Goal: Task Accomplishment & Management: Complete application form

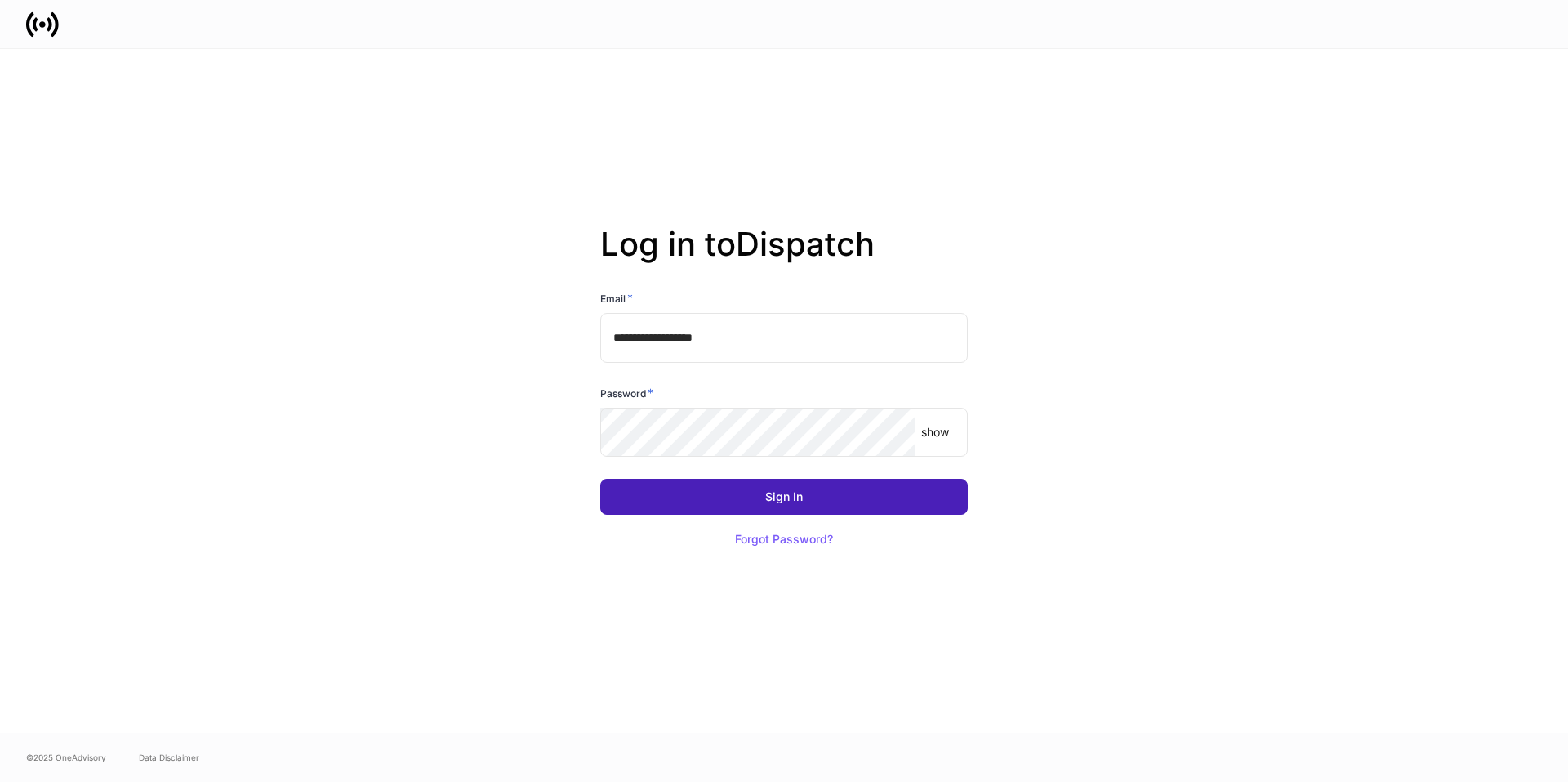
click at [770, 491] on div "Sign In" at bounding box center [784, 496] width 38 height 11
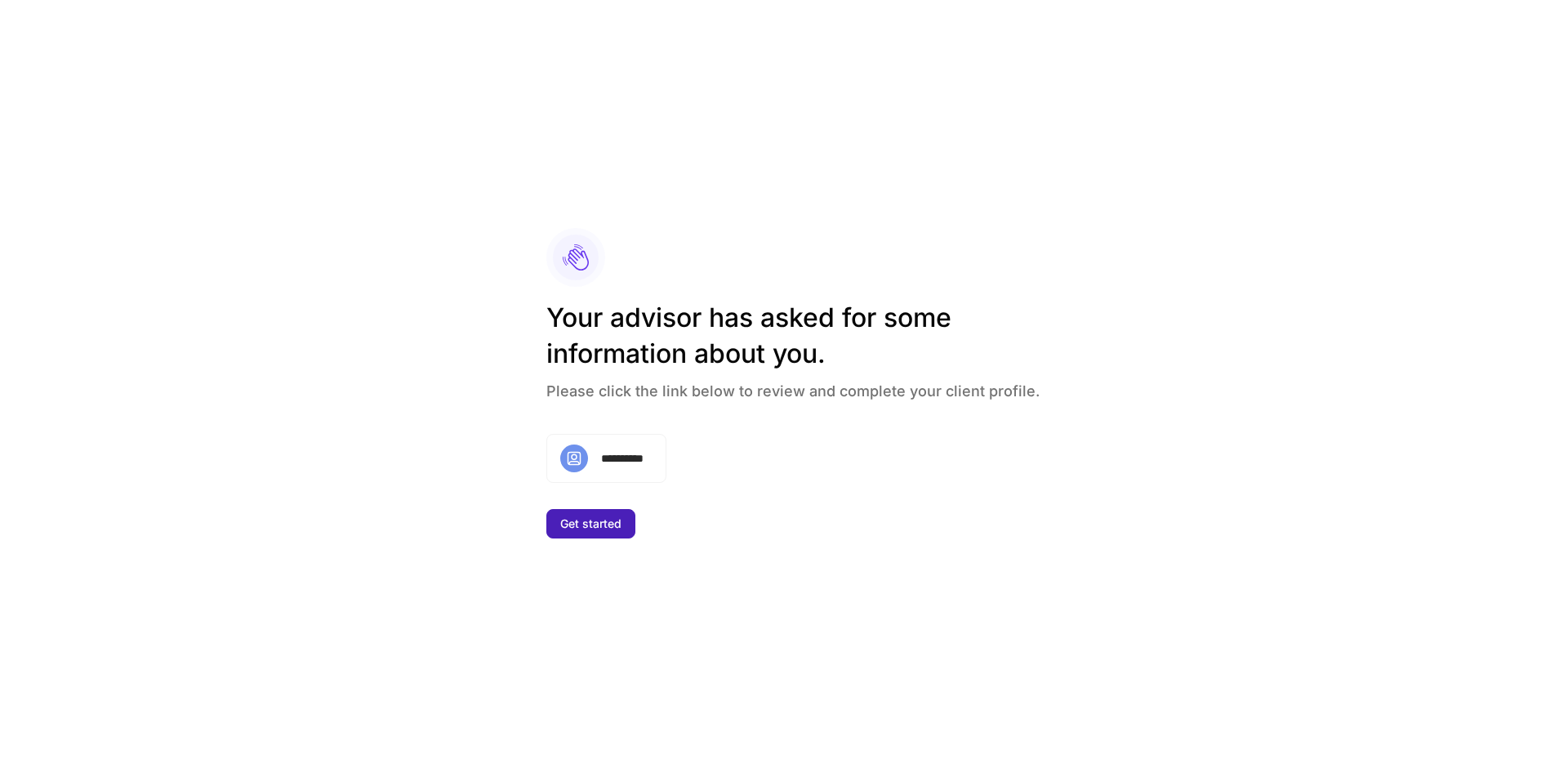
click at [568, 521] on div "Get started" at bounding box center [591, 523] width 61 height 11
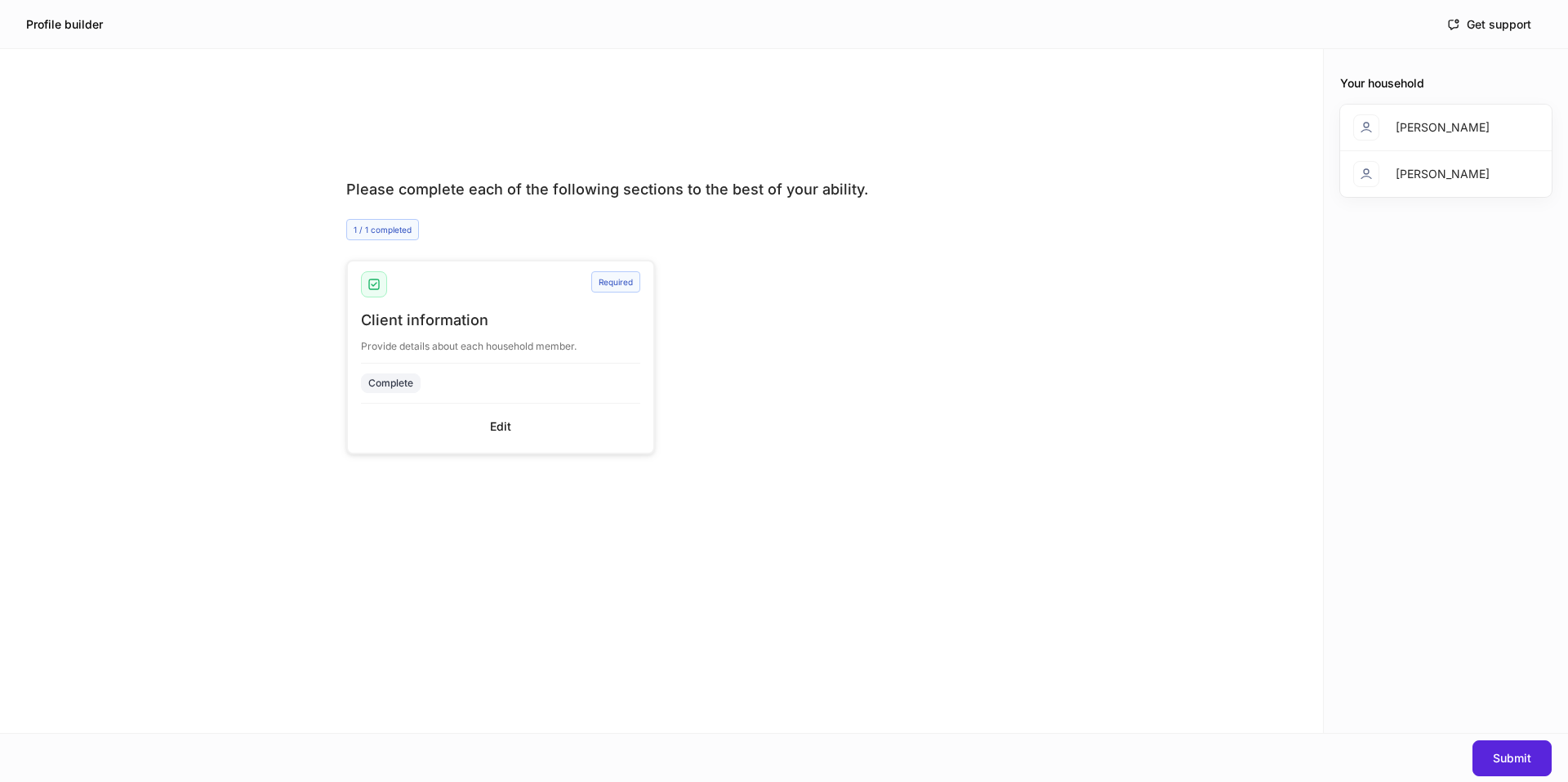
click at [1443, 128] on div "Deborah Hall" at bounding box center [1442, 127] width 94 height 17
click at [1372, 125] on icon at bounding box center [1366, 127] width 13 height 13
click at [1369, 125] on icon at bounding box center [1366, 127] width 10 height 9
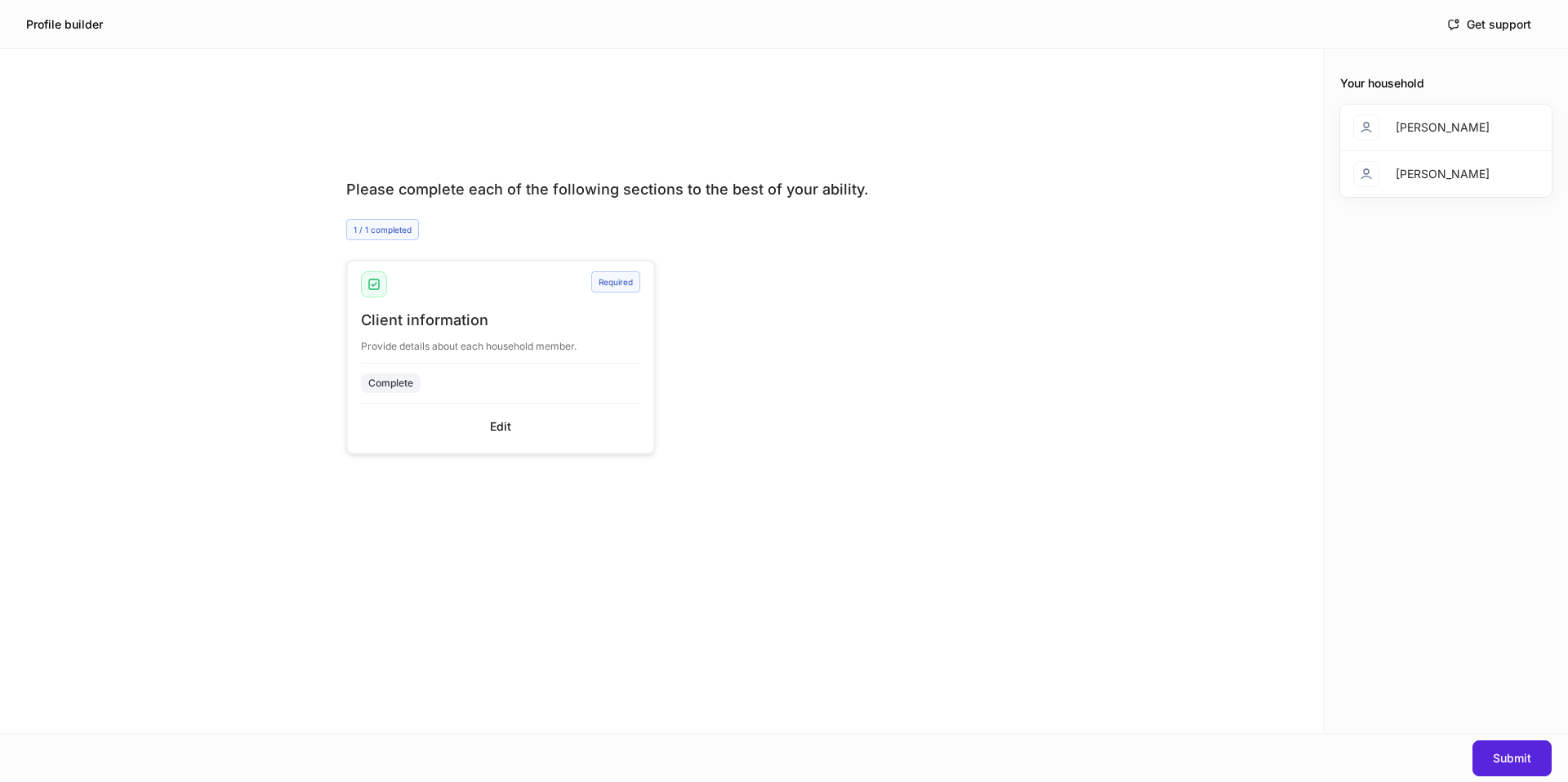
click at [1478, 132] on div "Deborah Hall" at bounding box center [1445, 127] width 211 height 46
click at [1516, 759] on div "Submit" at bounding box center [1512, 757] width 39 height 11
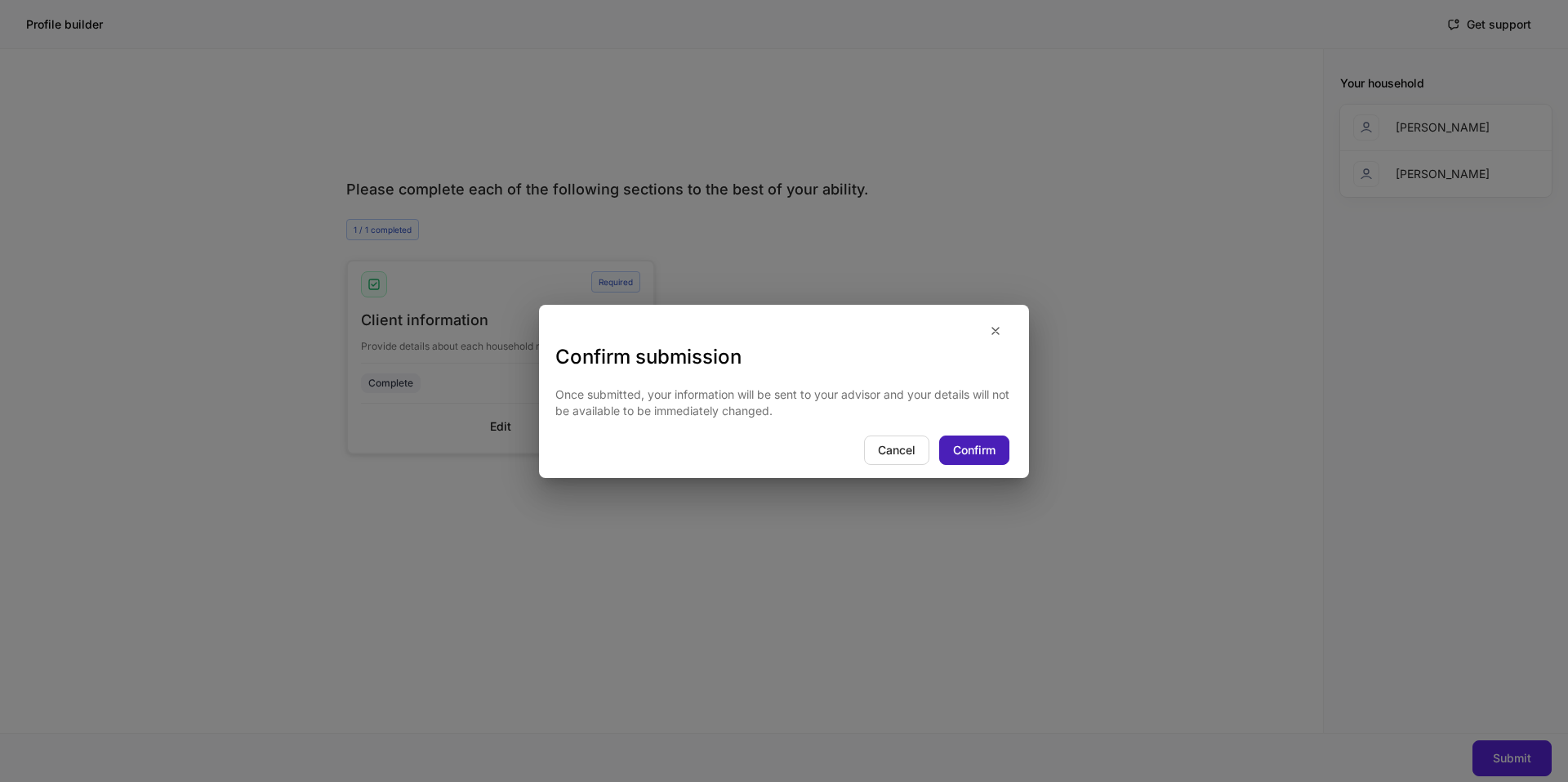
click at [972, 452] on div "Confirm" at bounding box center [974, 450] width 42 height 11
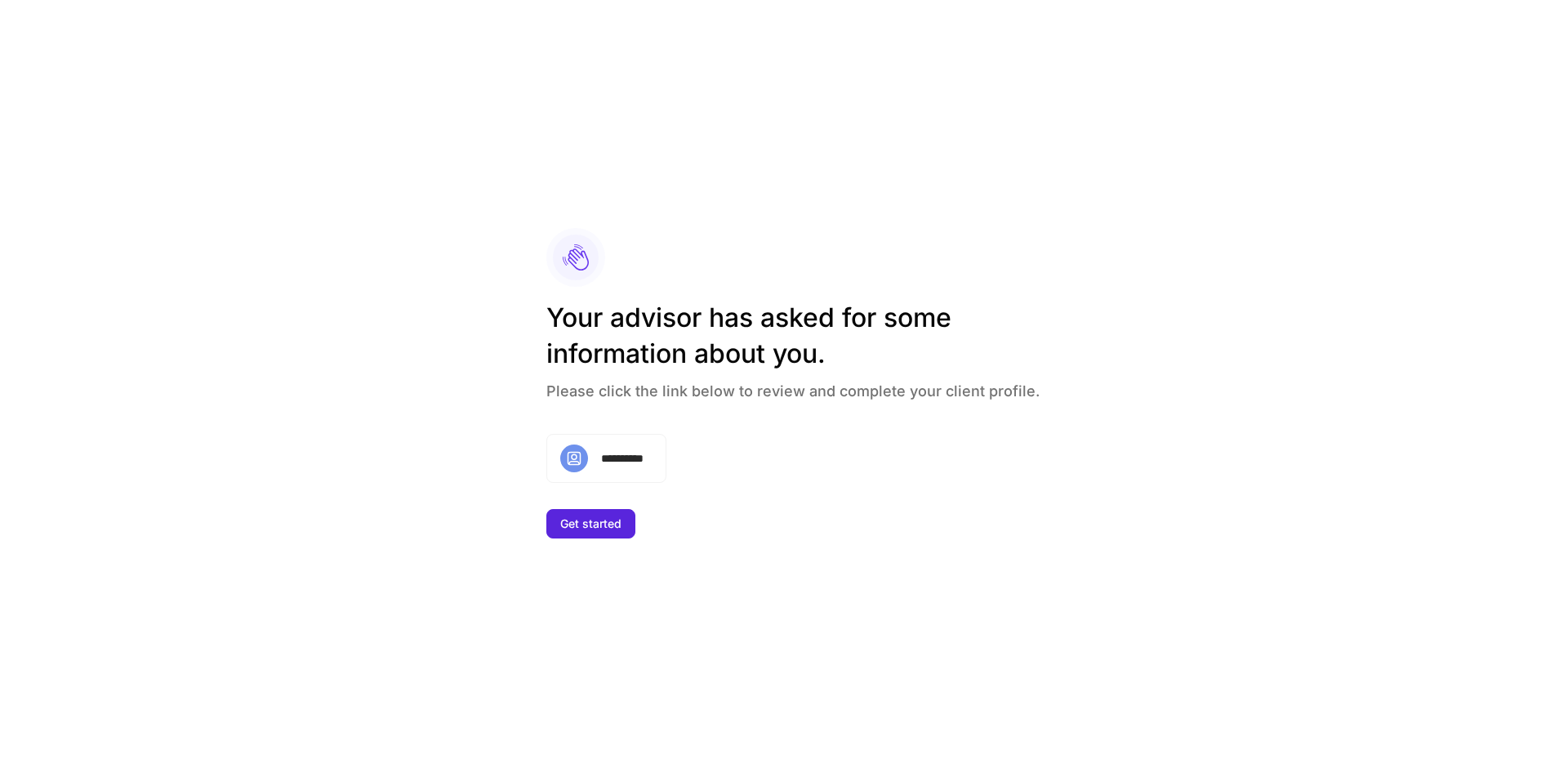
click at [570, 259] on icon at bounding box center [576, 258] width 26 height 26
click at [578, 258] on icon at bounding box center [576, 258] width 26 height 26
click at [594, 461] on div "**********" at bounding box center [606, 459] width 120 height 49
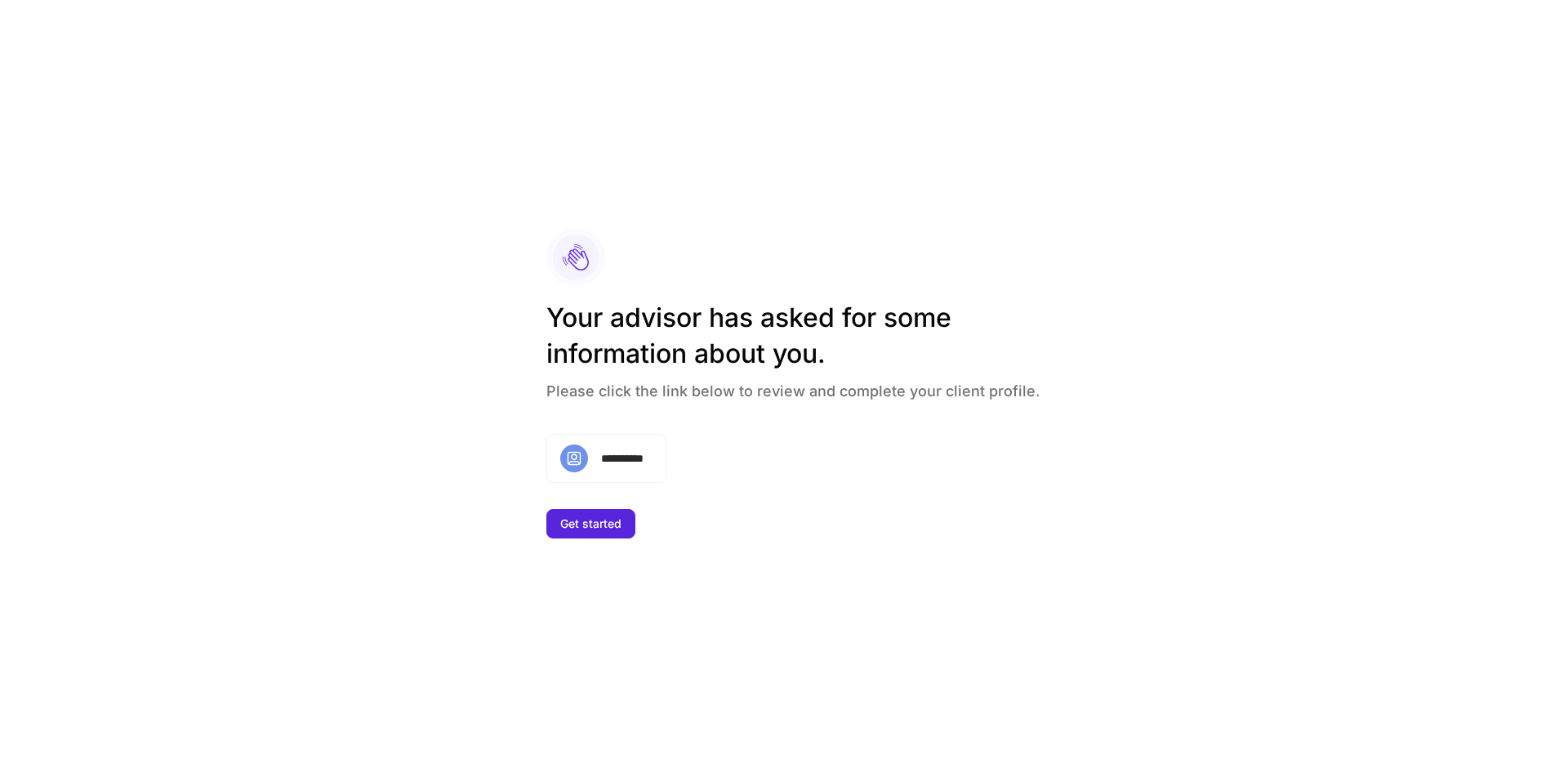
click at [305, 356] on div "**********" at bounding box center [784, 391] width 1568 height 782
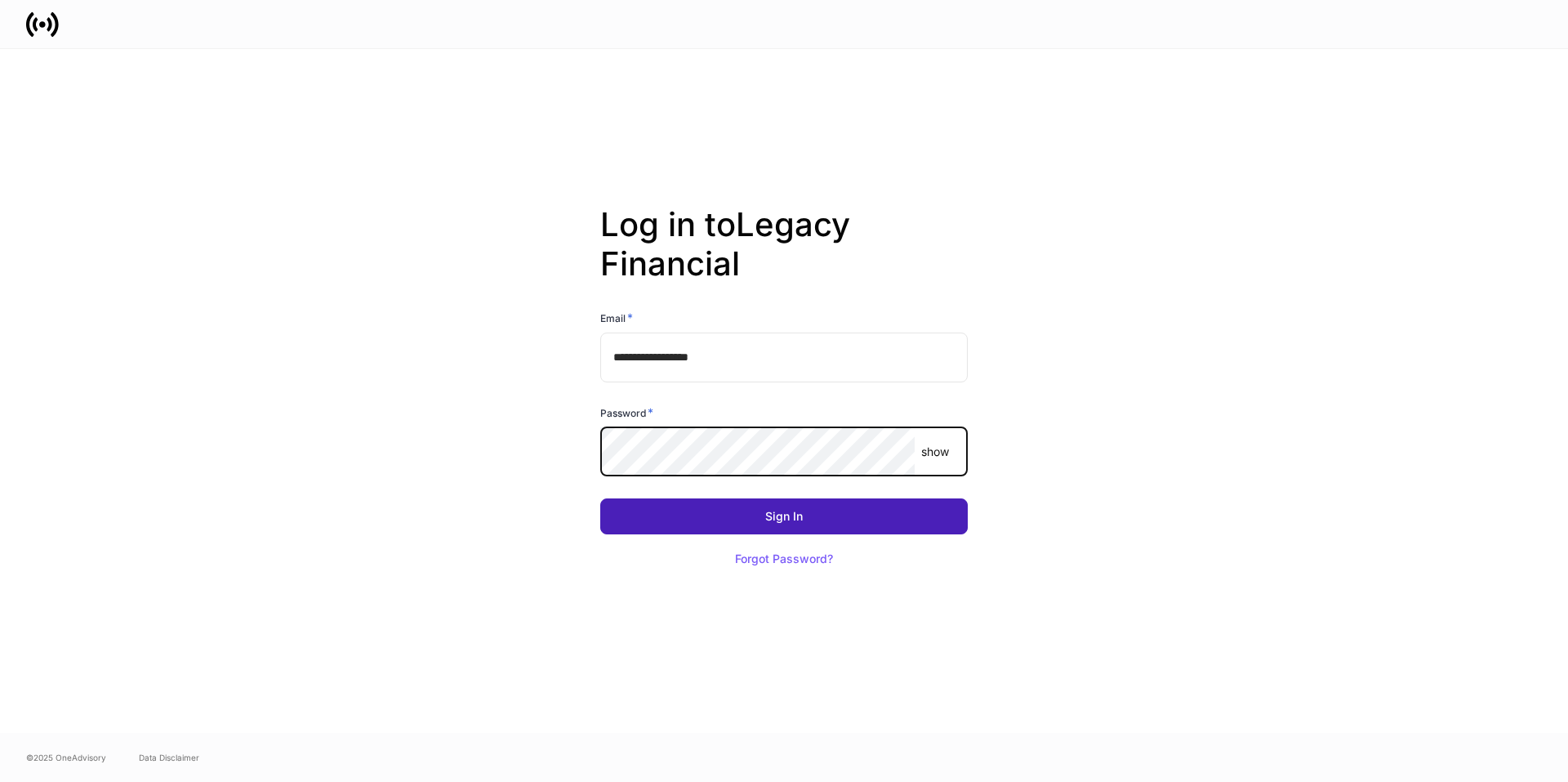
click at [703, 506] on button "Sign In" at bounding box center [784, 515] width 367 height 36
